Goal: Task Accomplishment & Management: Manage account settings

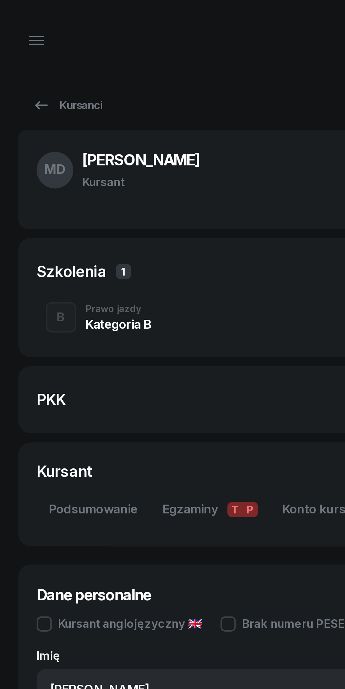
click at [19, 48] on icon at bounding box center [19, 48] width 8 height 8
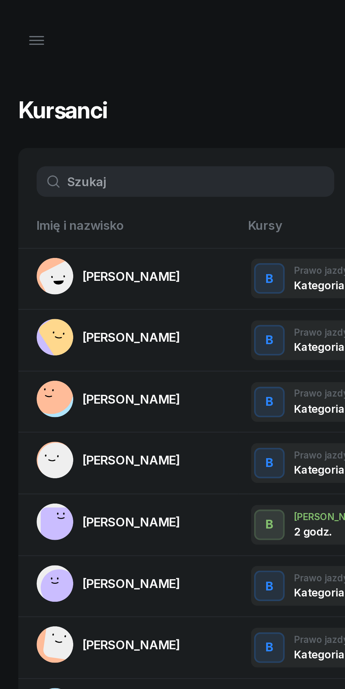
click at [17, 20] on icon "button" at bounding box center [17, 20] width 6 height 0
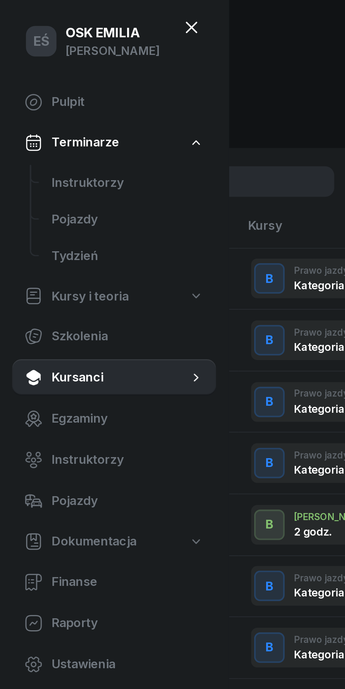
click at [36, 86] on span "Instruktorzy" at bounding box center [59, 84] width 70 height 9
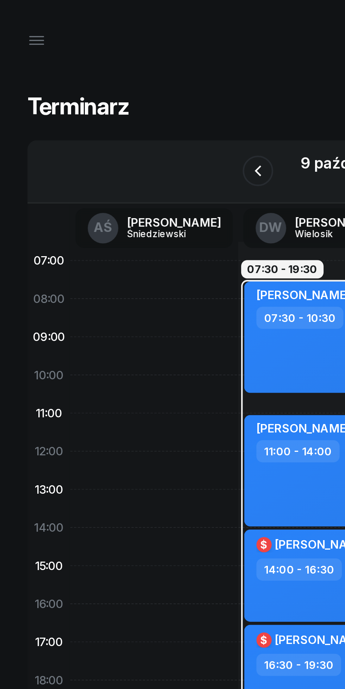
scroll to position [0, 10]
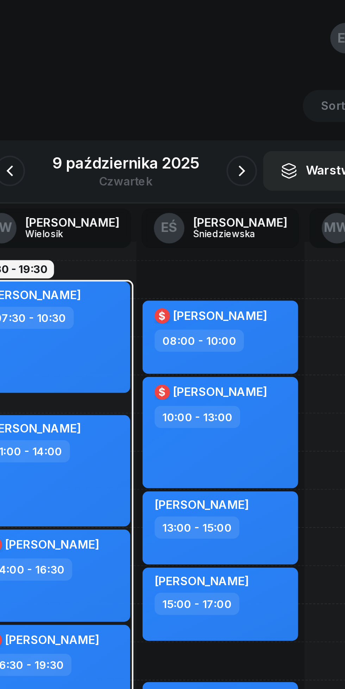
click at [222, 78] on icon "button" at bounding box center [226, 79] width 8 height 8
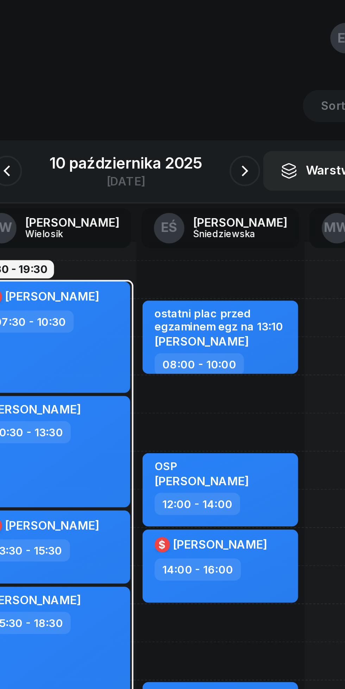
click at [228, 80] on icon "button" at bounding box center [227, 78] width 3 height 5
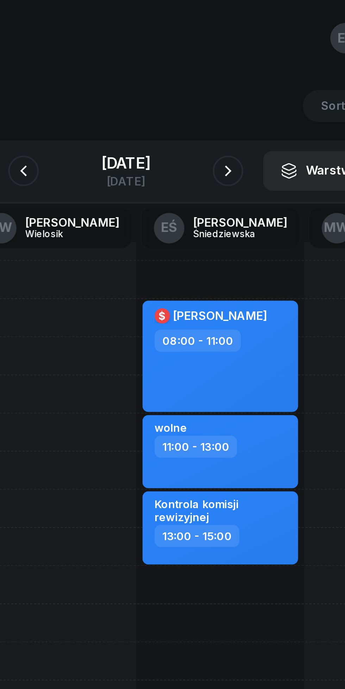
click at [164, 75] on div "[DATE]" at bounding box center [172, 75] width 23 height 7
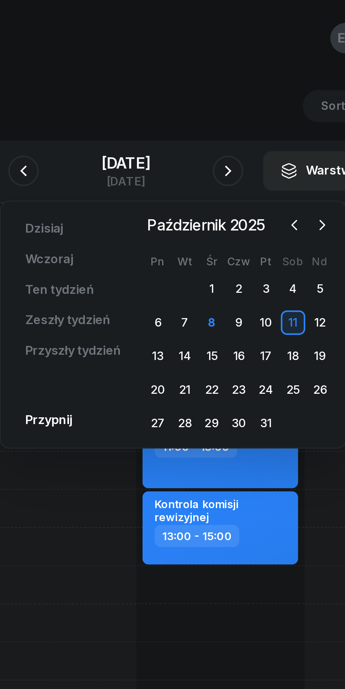
click at [262, 105] on icon "button" at bounding box center [262, 103] width 7 height 7
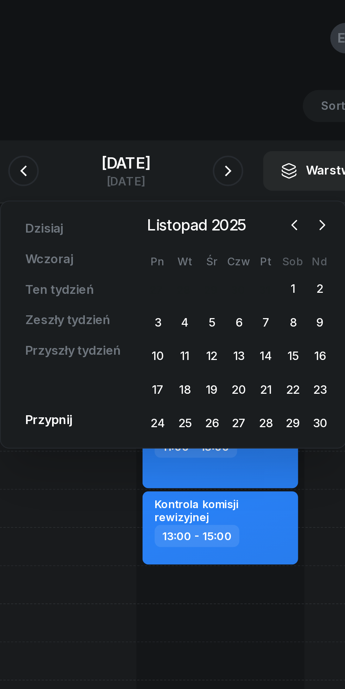
click at [250, 166] on div "15" at bounding box center [249, 164] width 11 height 11
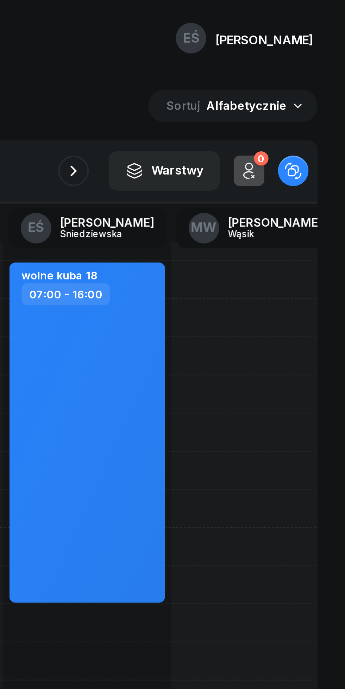
click at [184, 73] on div "[DATE]" at bounding box center [172, 75] width 23 height 7
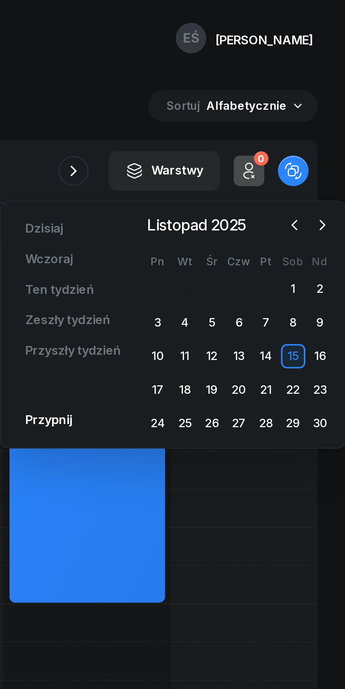
click at [321, 149] on div "8" at bounding box center [320, 148] width 11 height 11
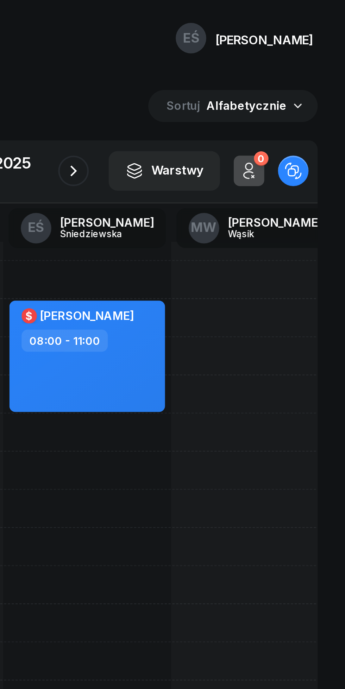
click at [251, 169] on div "$ [PERSON_NAME] 08:00 - 11:00" at bounding box center [226, 164] width 72 height 51
select select "08"
select select "11"
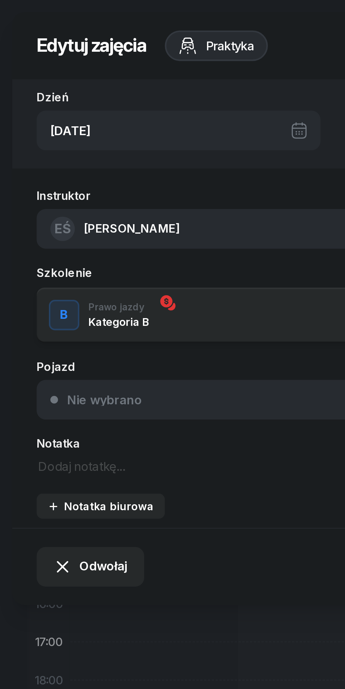
click at [41, 261] on span "Odwołaj" at bounding box center [48, 261] width 22 height 9
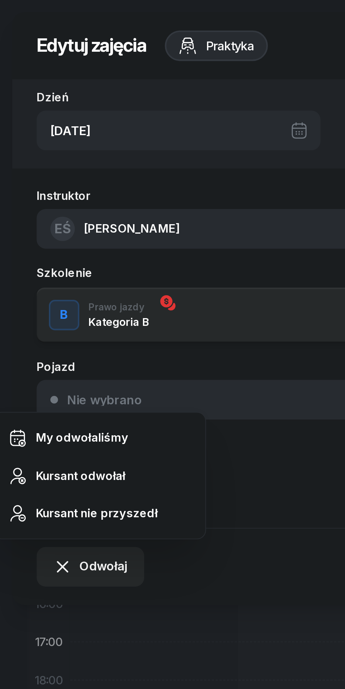
click at [25, 219] on div "Kursant odwołał" at bounding box center [38, 219] width 42 height 9
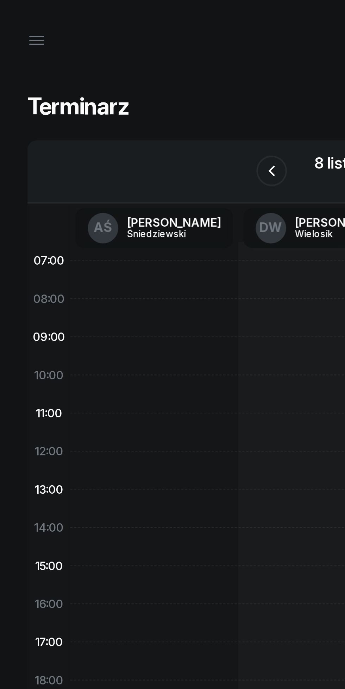
scroll to position [0, 10]
